Goal: Navigation & Orientation: Find specific page/section

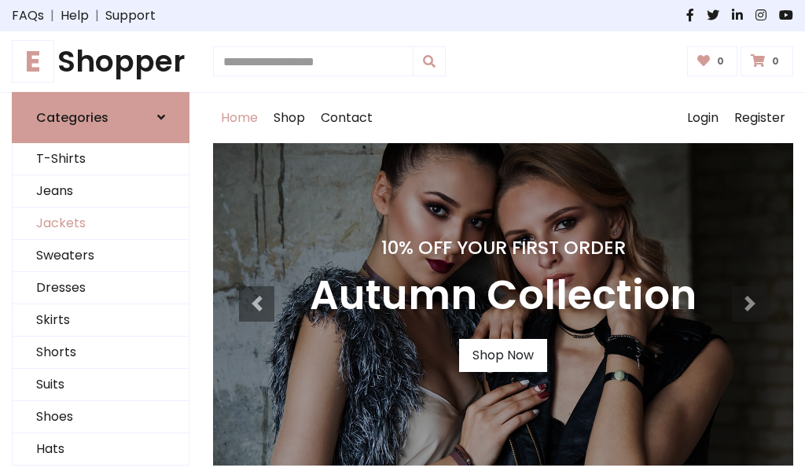
click at [101, 223] on link "Jackets" at bounding box center [101, 224] width 176 height 32
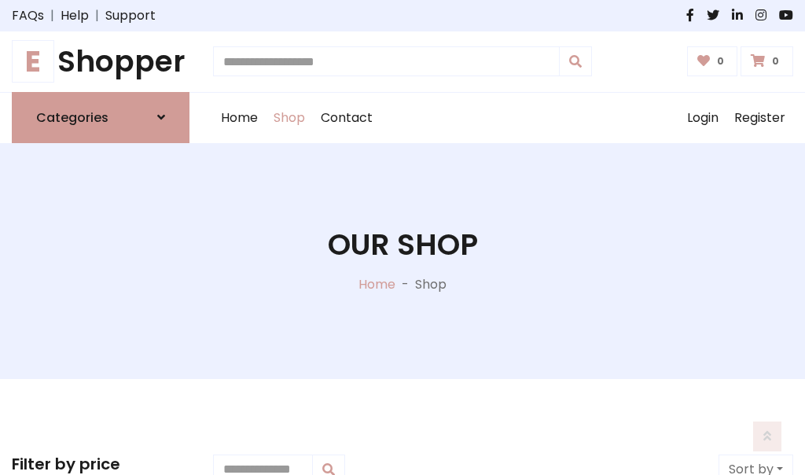
scroll to position [711, 0]
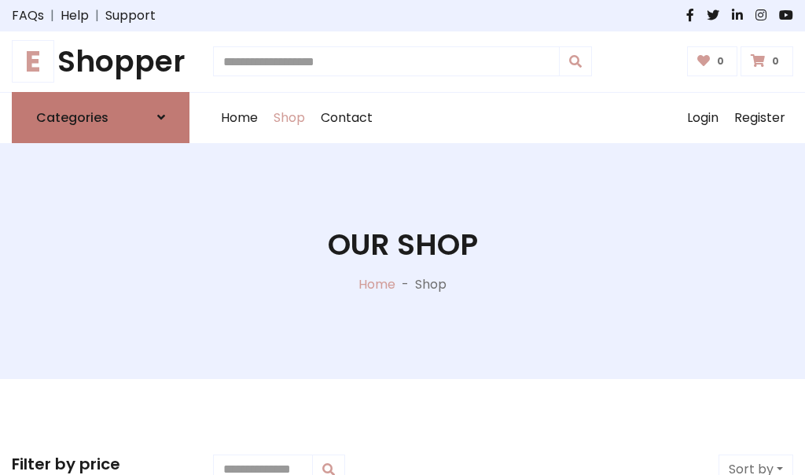
click at [101, 117] on h6 "Categories" at bounding box center [72, 117] width 72 height 15
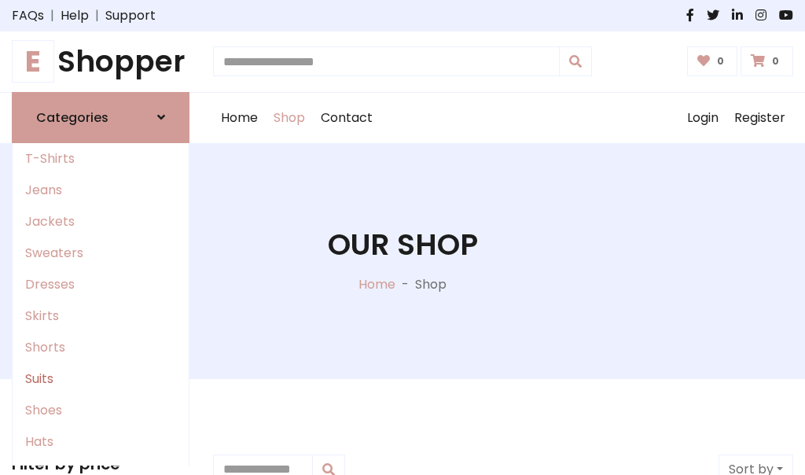
click at [101, 378] on link "Suits" at bounding box center [101, 378] width 176 height 31
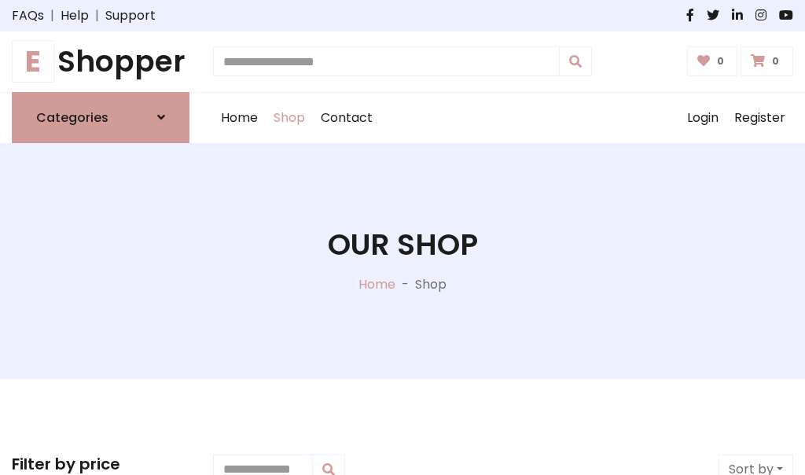
scroll to position [1137, 0]
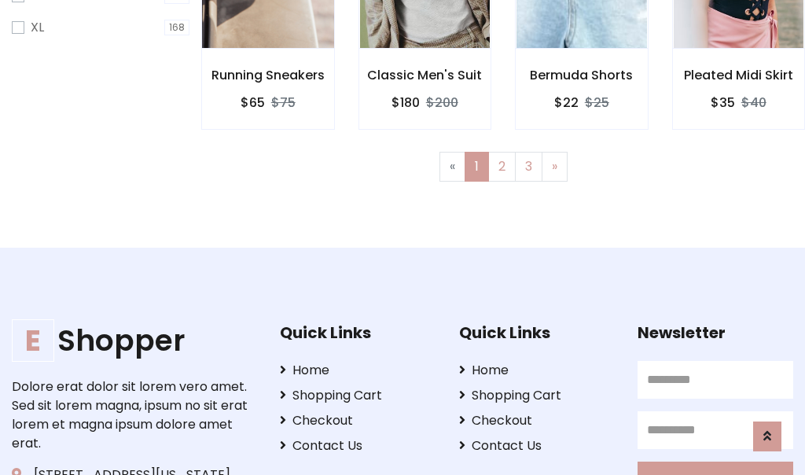
scroll to position [1058, 0]
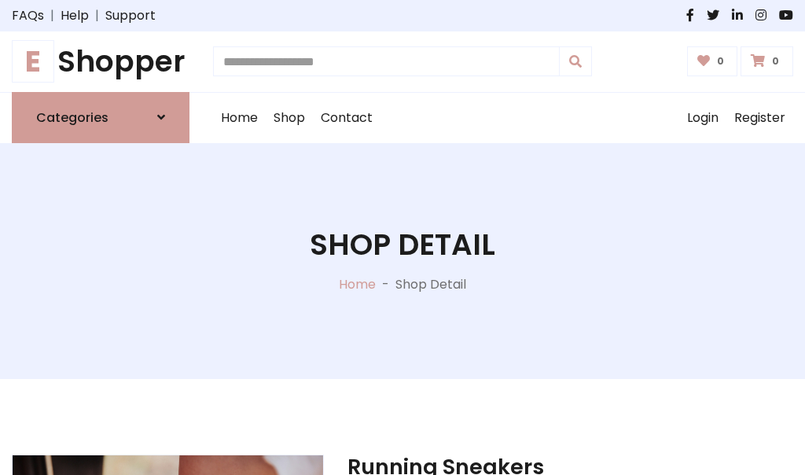
scroll to position [1470, 0]
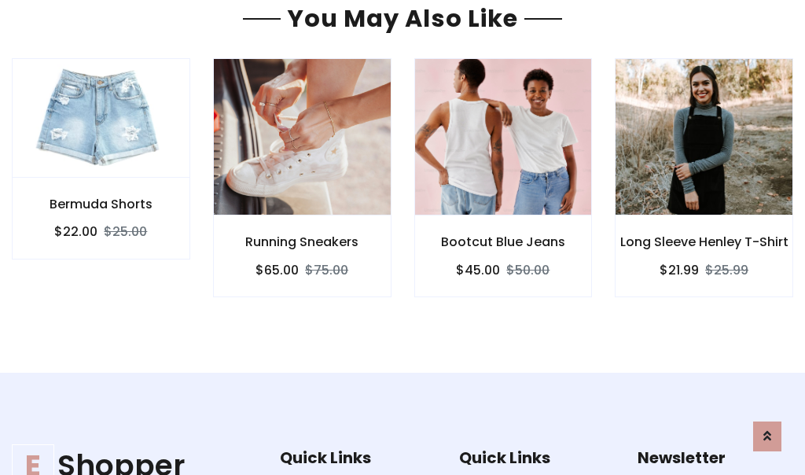
scroll to position [1469, 0]
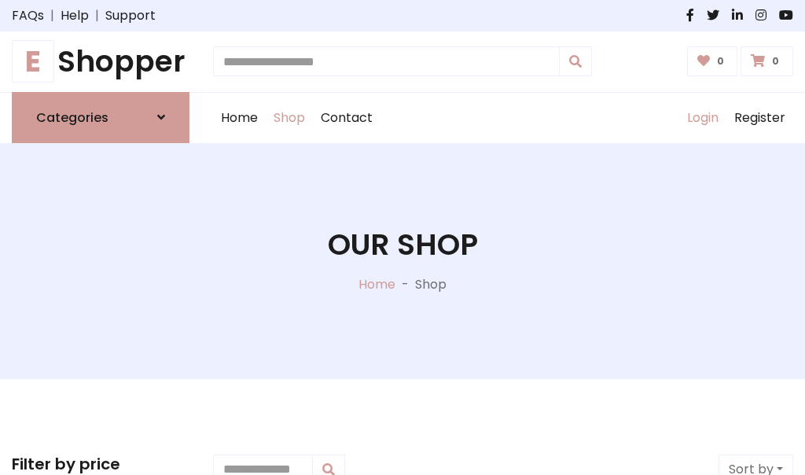
click at [702, 117] on link "Login" at bounding box center [703, 118] width 47 height 50
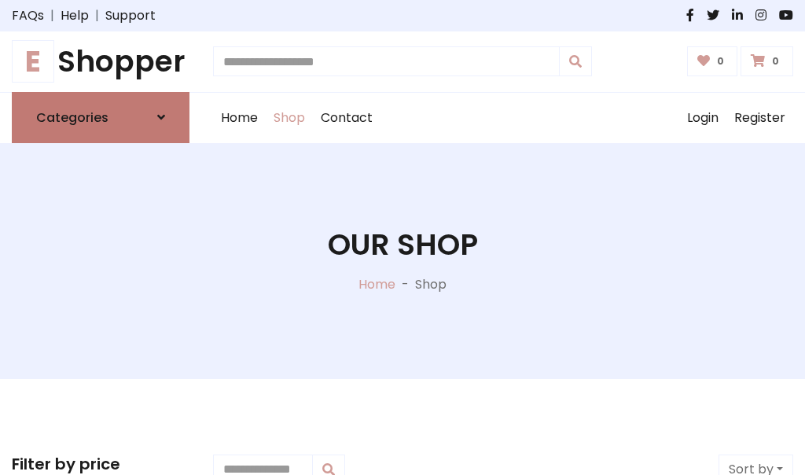
click at [161, 117] on icon at bounding box center [161, 117] width 8 height 13
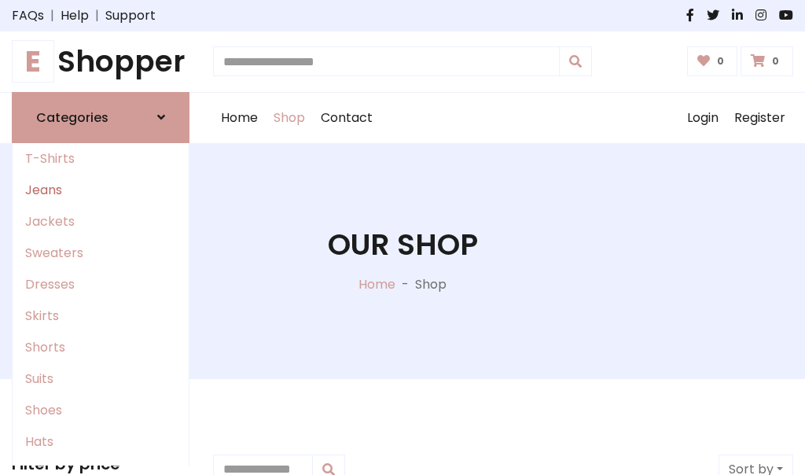
click at [101, 190] on link "Jeans" at bounding box center [101, 190] width 176 height 31
